Goal: Find specific page/section

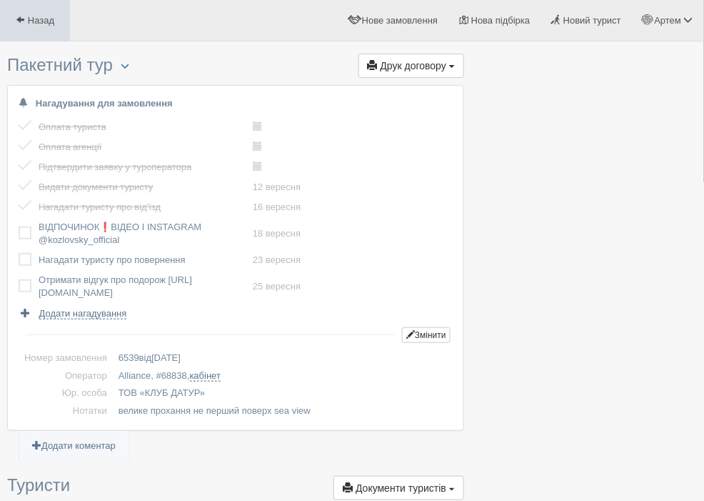
click at [19, 21] on span at bounding box center [20, 19] width 9 height 9
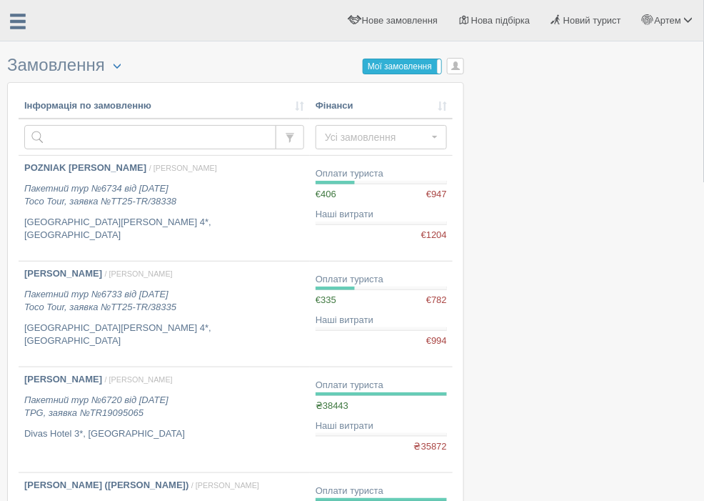
click at [389, 67] on label "Мої замовлення" at bounding box center [403, 66] width 79 height 14
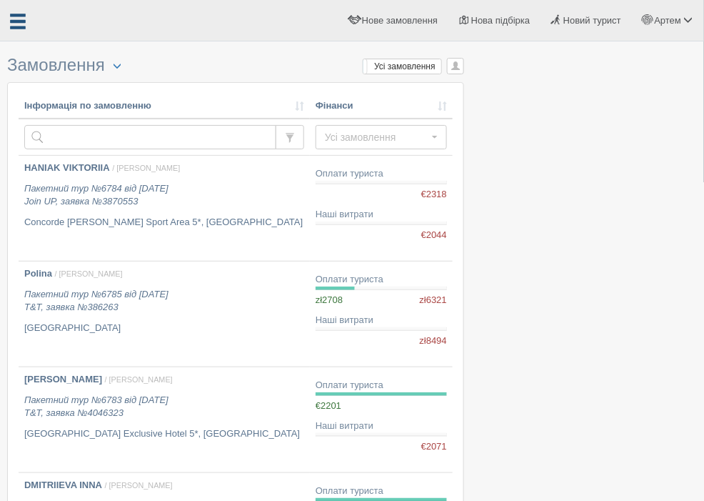
click at [19, 14] on span at bounding box center [18, 22] width 19 height 19
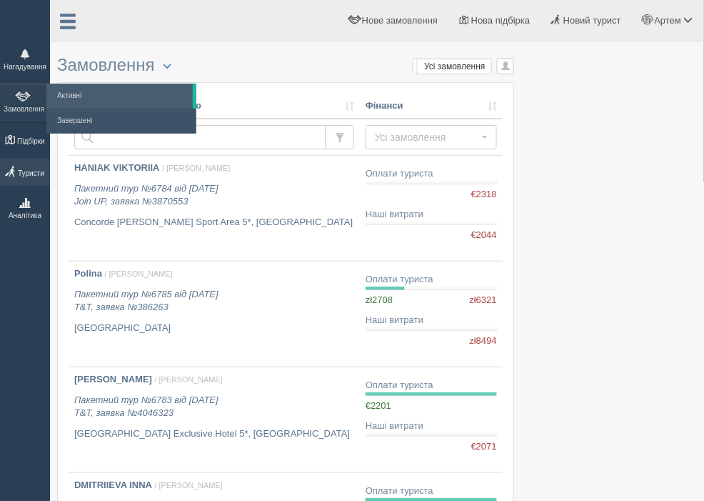
click at [29, 176] on link "Туристи" at bounding box center [25, 173] width 50 height 28
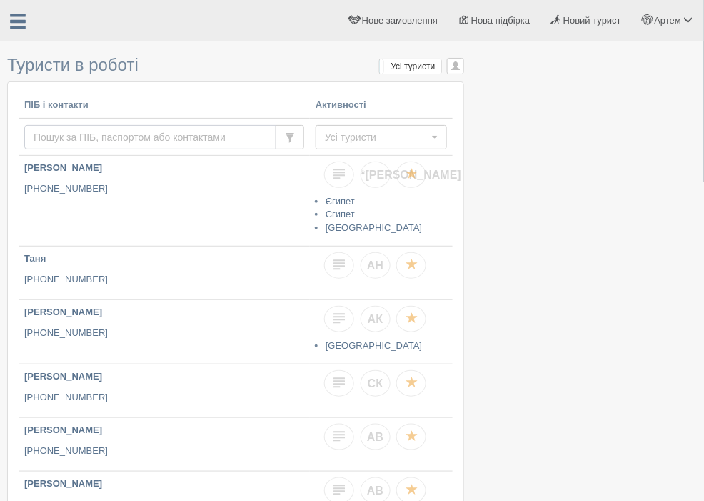
click at [89, 136] on input "text" at bounding box center [150, 137] width 252 height 24
type input "0994651406"
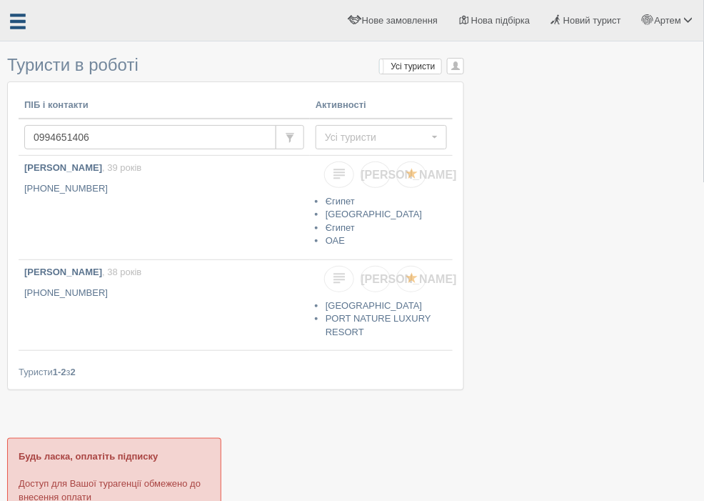
click at [16, 22] on span at bounding box center [18, 22] width 19 height 19
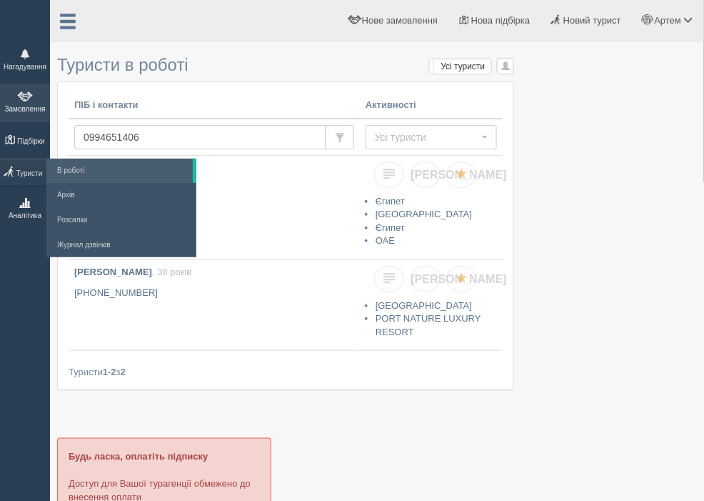
click at [29, 103] on link "Замовлення" at bounding box center [25, 103] width 50 height 38
